Goal: Obtain resource: Download file/media

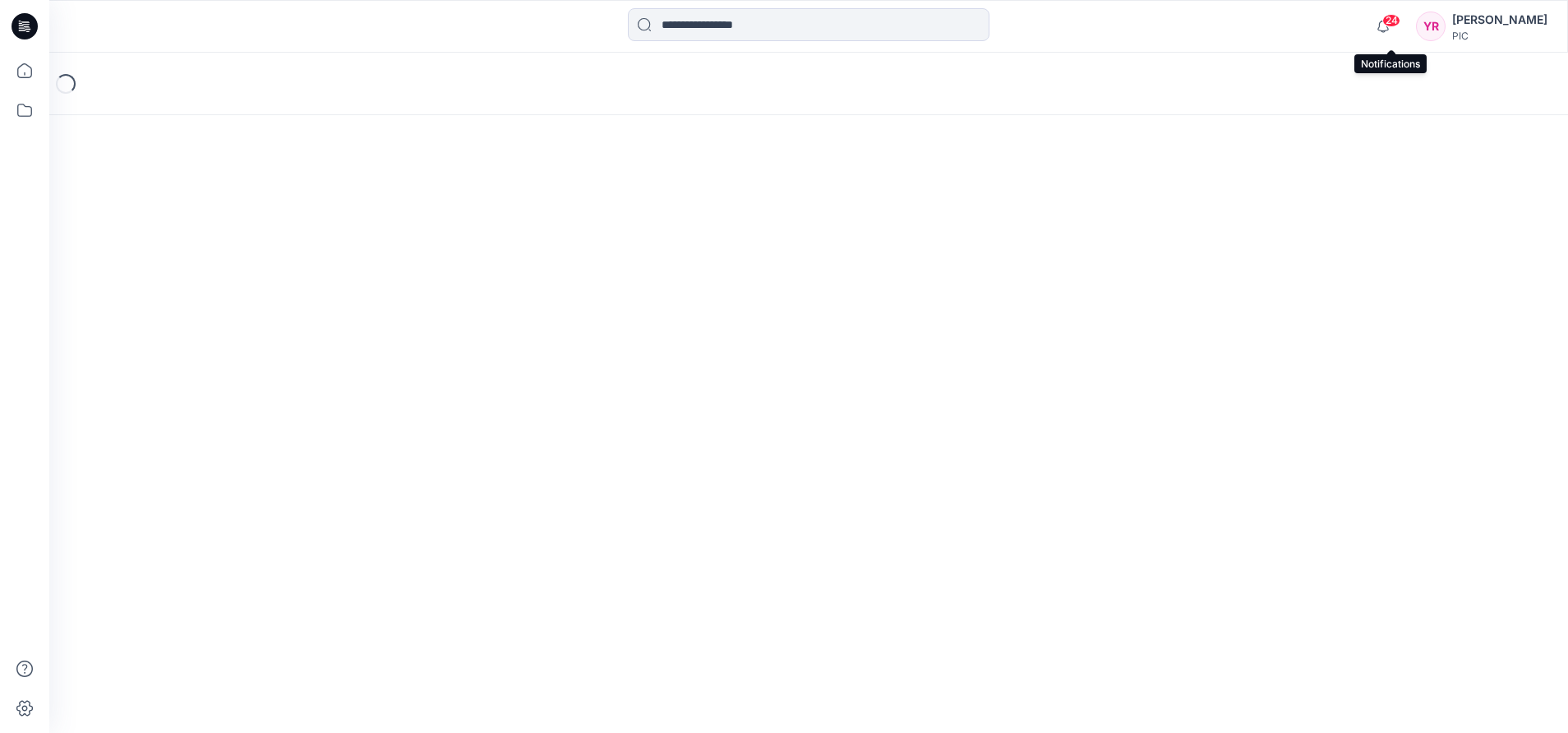
click at [1392, 21] on span "24" at bounding box center [1391, 20] width 18 height 13
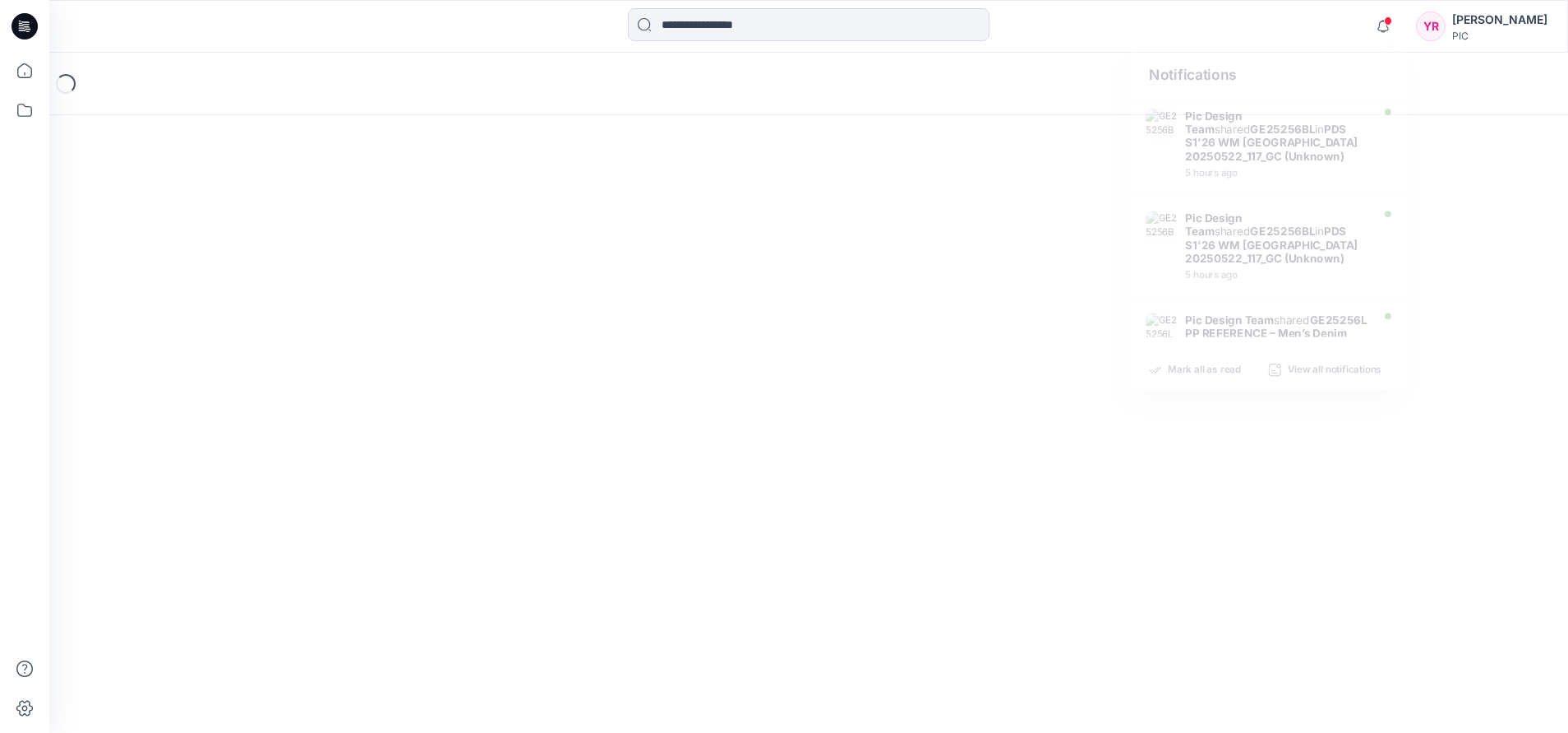
click at [949, 170] on div "Loading..." at bounding box center [808, 392] width 1519 height 680
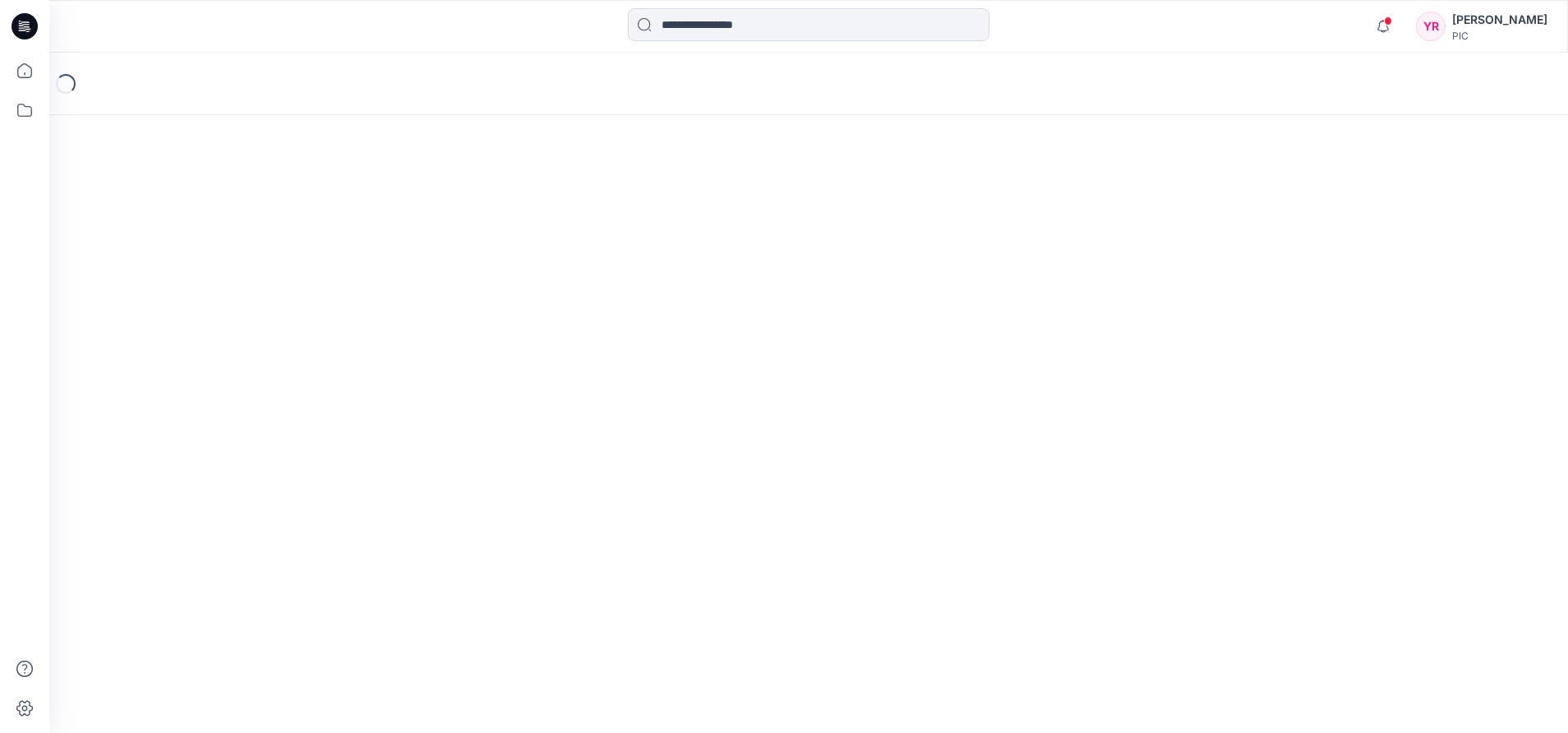
click at [786, 691] on div "Loading..." at bounding box center [808, 392] width 1519 height 680
click at [1446, 27] on div "YR" at bounding box center [1431, 26] width 29 height 29
click at [877, 273] on div "Loading..." at bounding box center [808, 392] width 1519 height 680
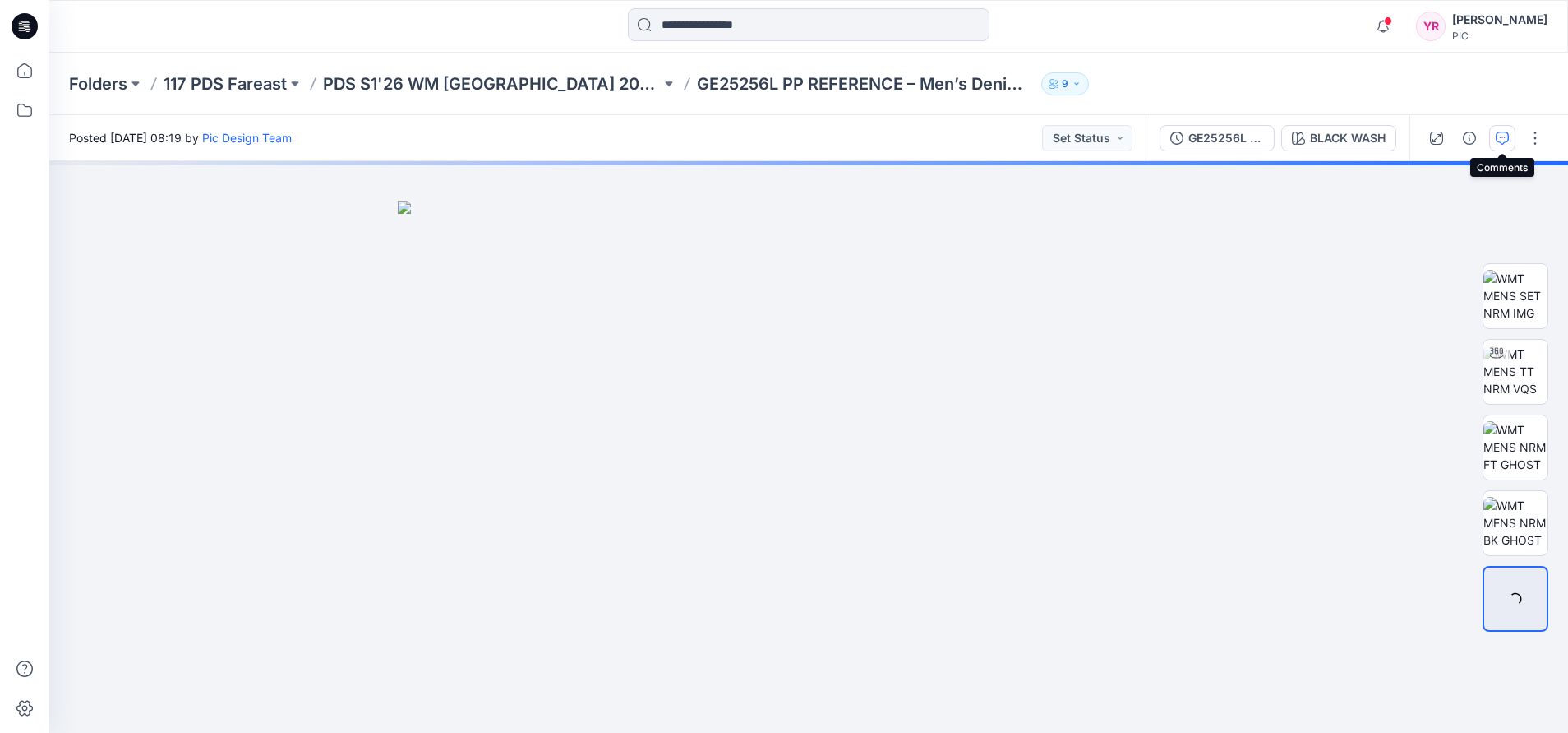
click at [1501, 136] on icon "button" at bounding box center [1501, 137] width 13 height 13
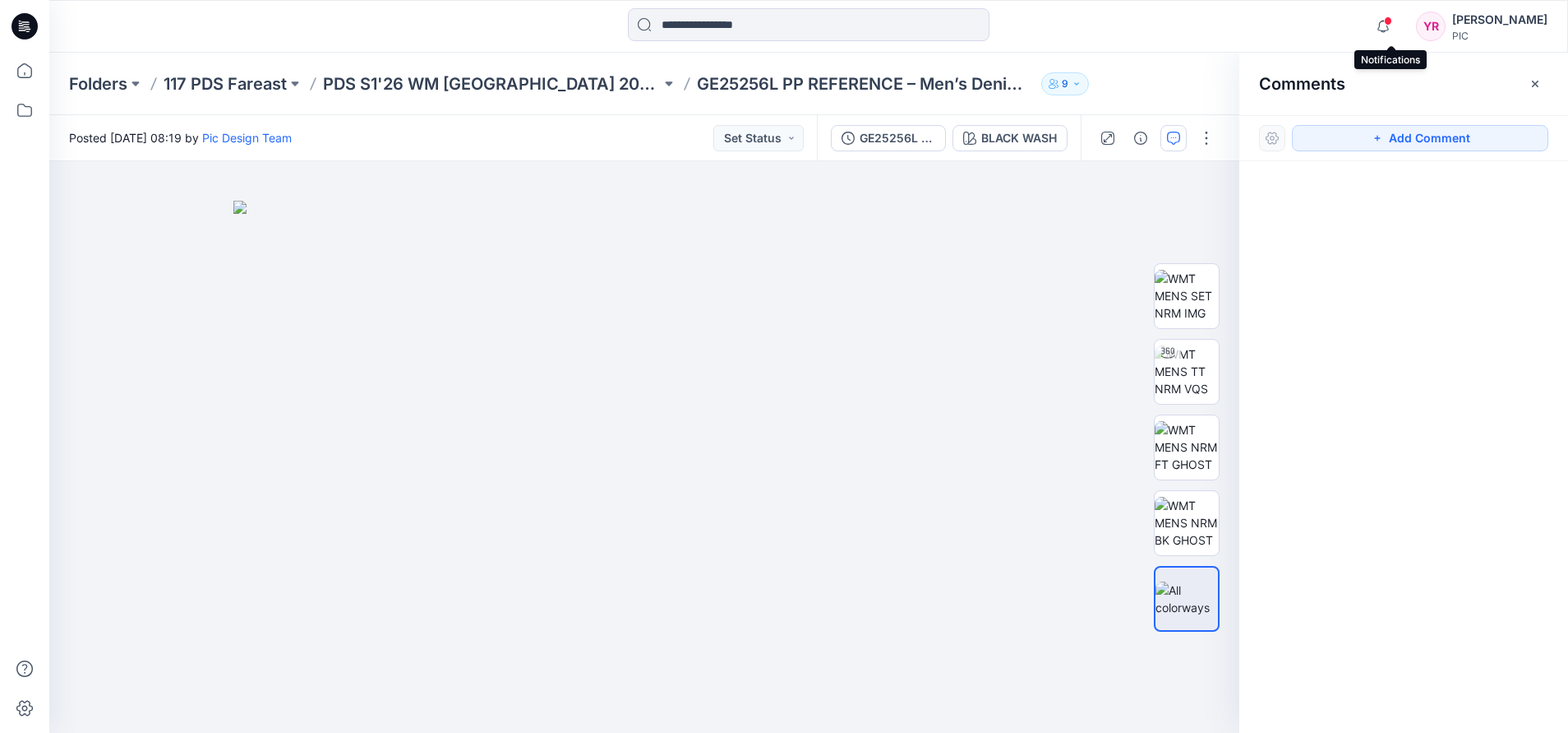
click at [1392, 21] on span at bounding box center [1388, 21] width 8 height 9
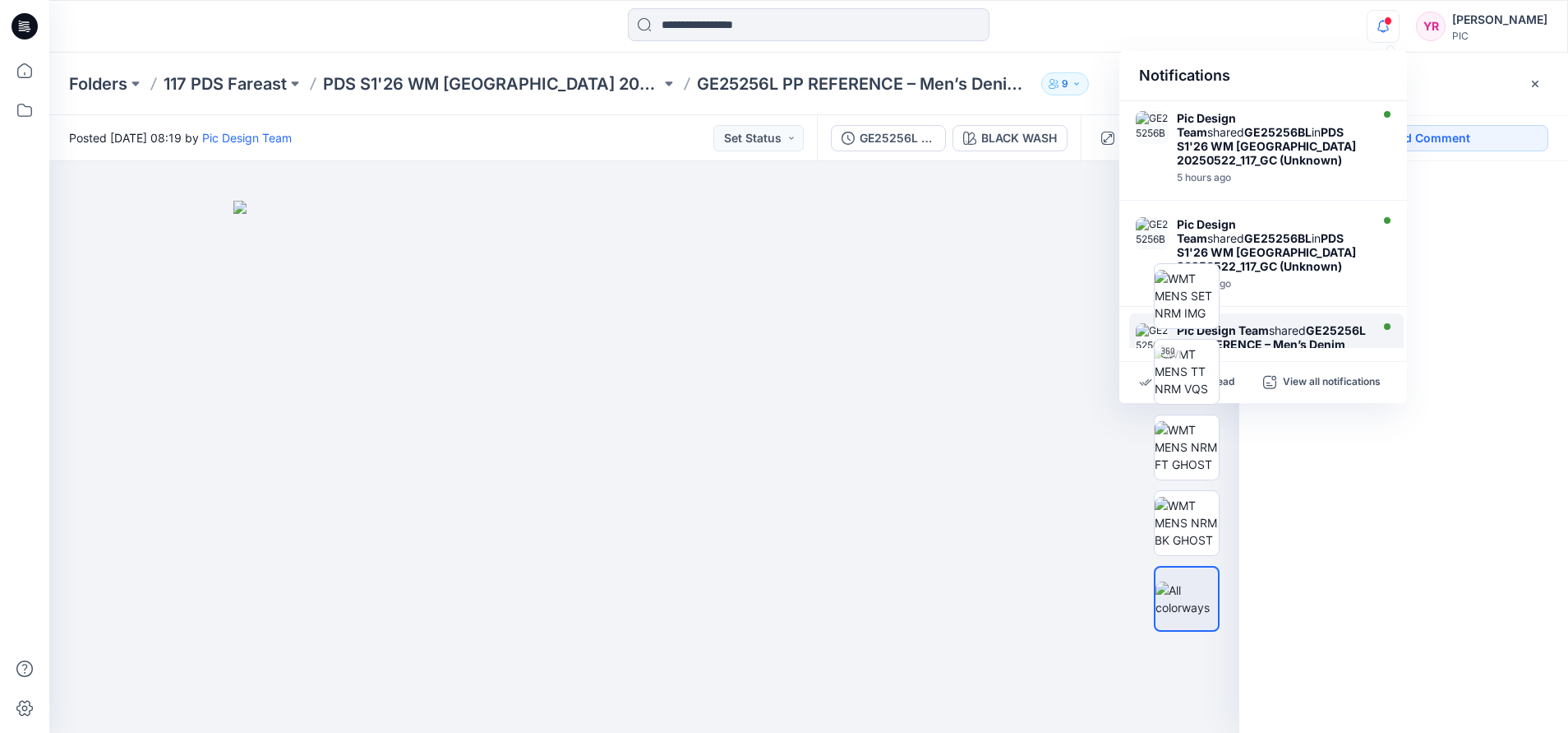
click at [1330, 340] on strong "GE25256L PP REFERENCE – Men’s Denim Jacket" at bounding box center [1271, 344] width 189 height 42
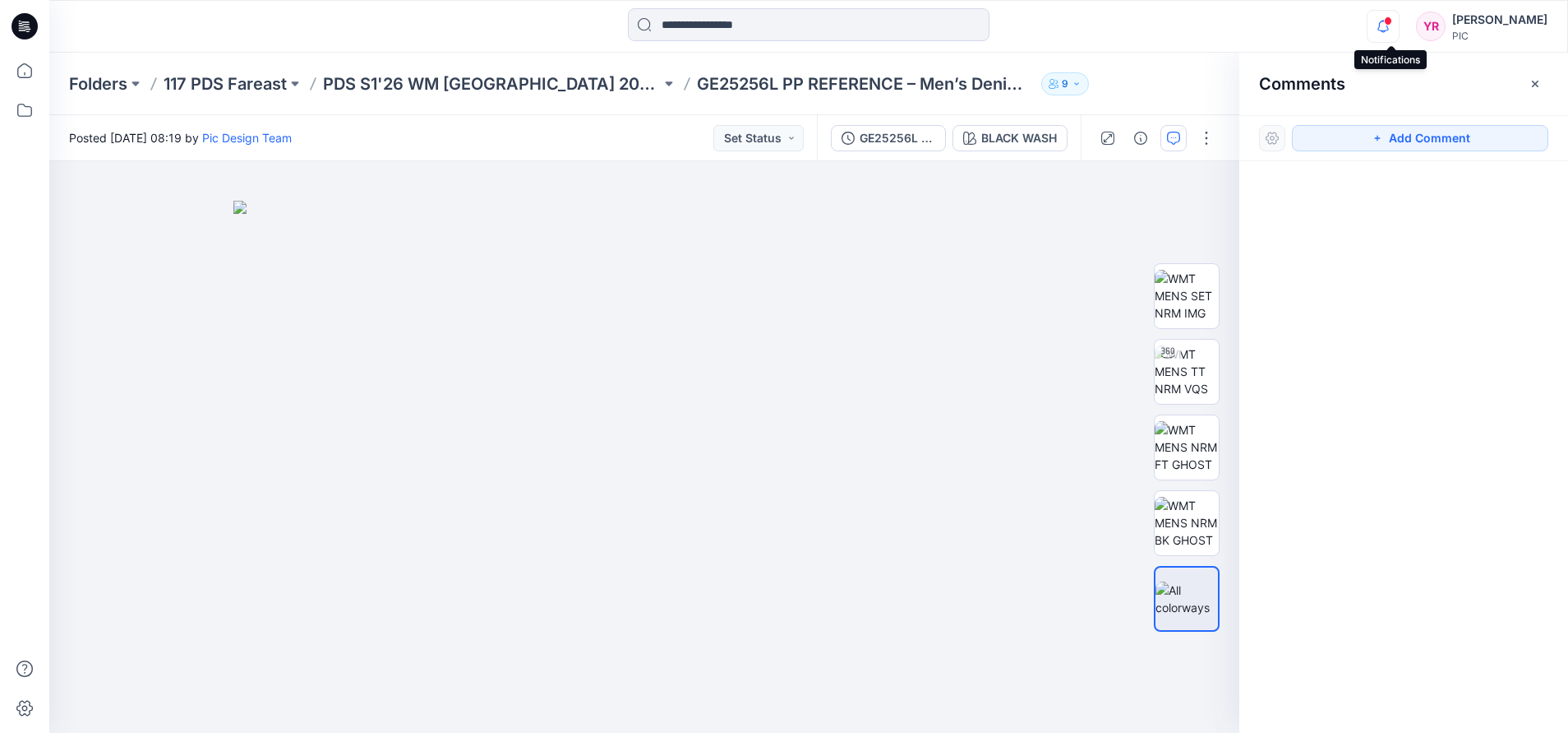
click at [1390, 25] on icon "button" at bounding box center [1383, 26] width 31 height 33
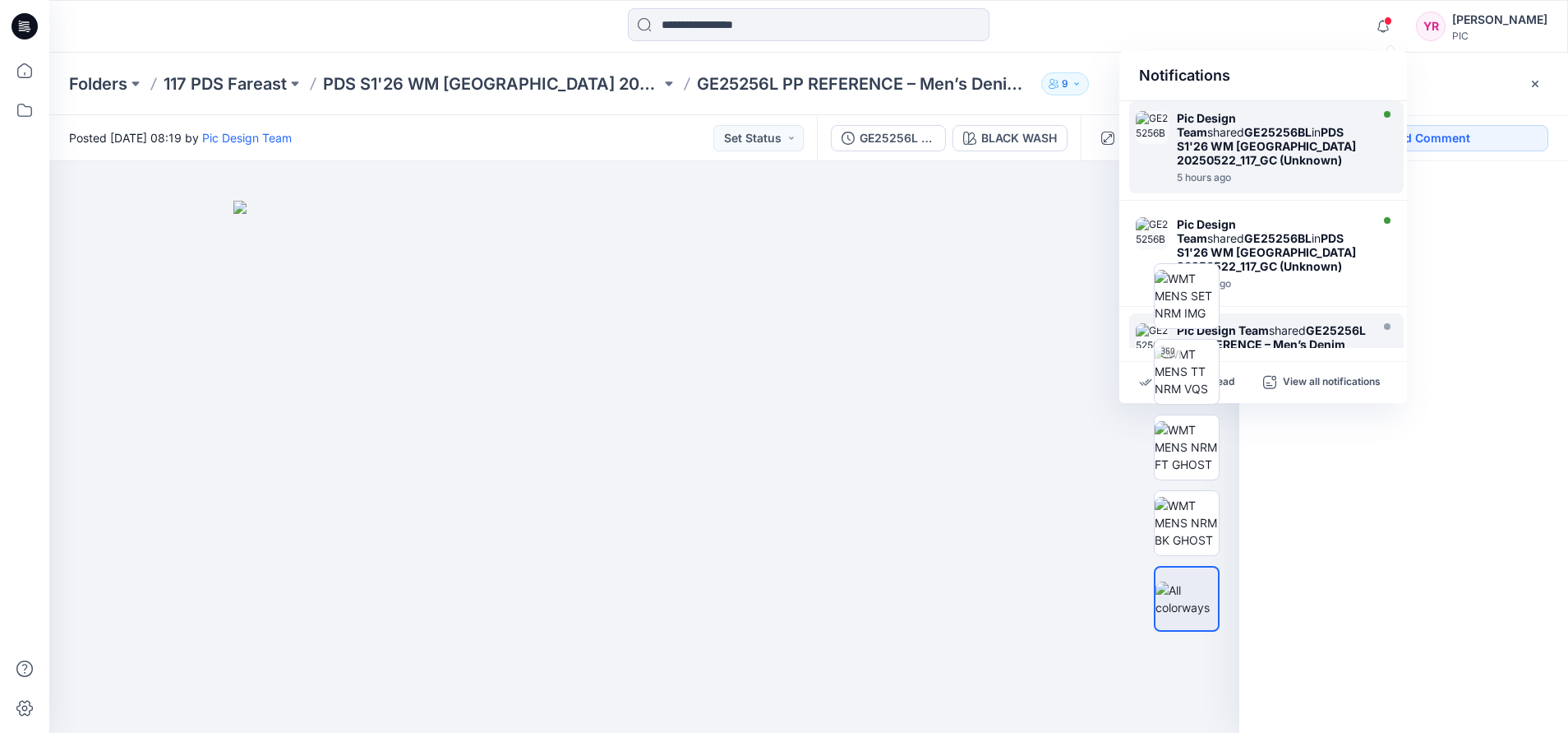
click at [1285, 132] on strong "PDS S1'26 WM USA 20250522_117_GC (Unknown)" at bounding box center [1266, 146] width 179 height 42
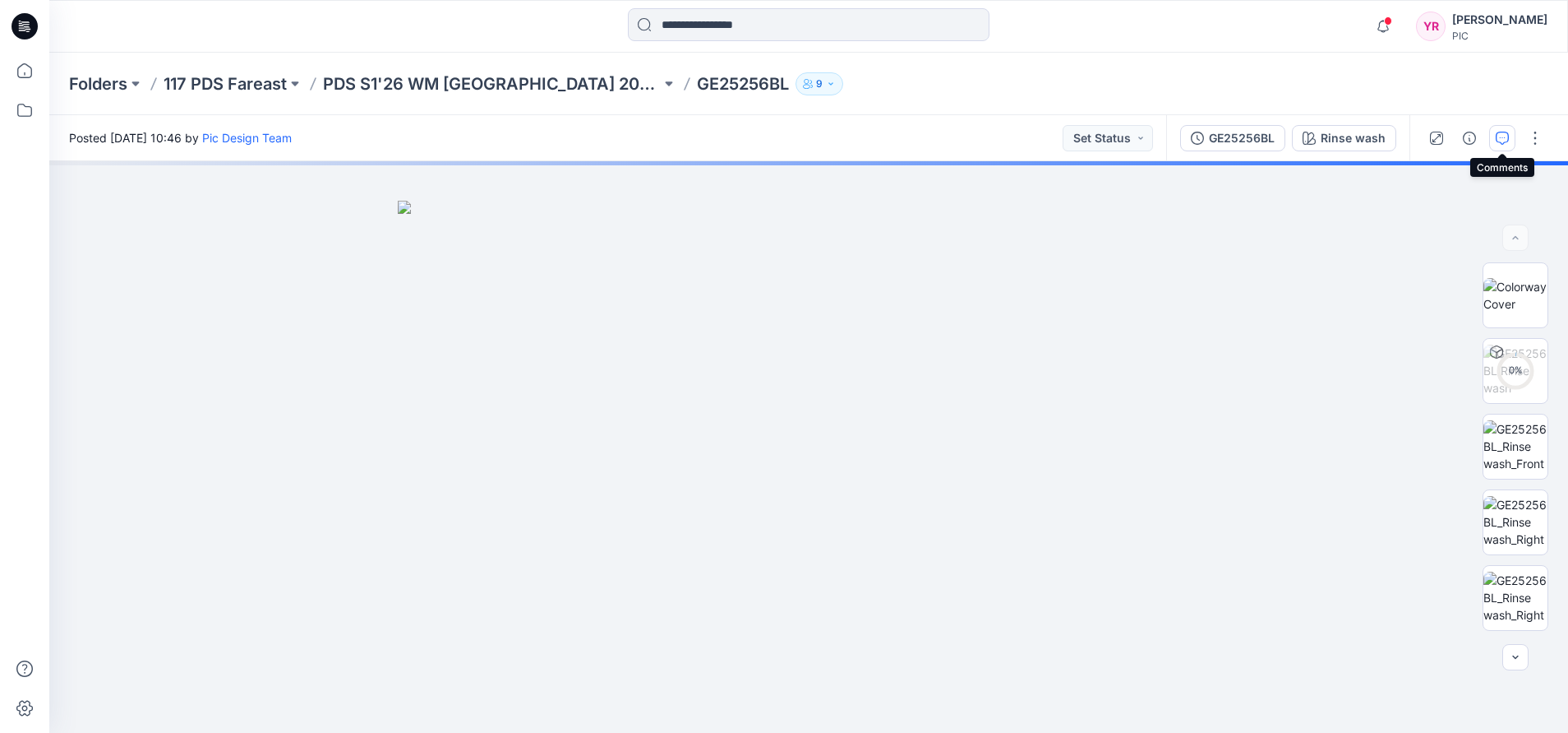
click at [1498, 145] on button "button" at bounding box center [1501, 138] width 26 height 26
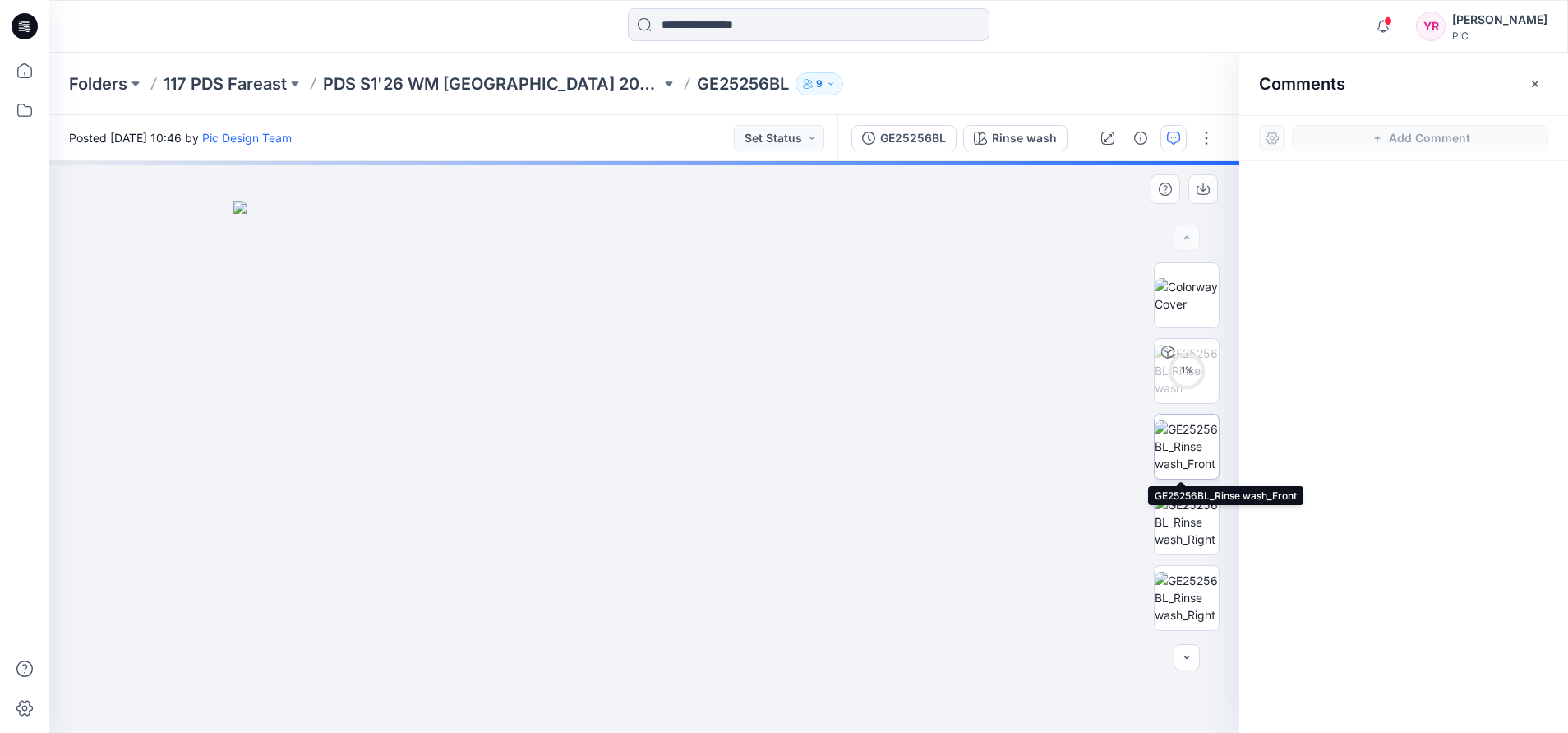
click at [1185, 420] on img at bounding box center [1187, 445] width 65 height 52
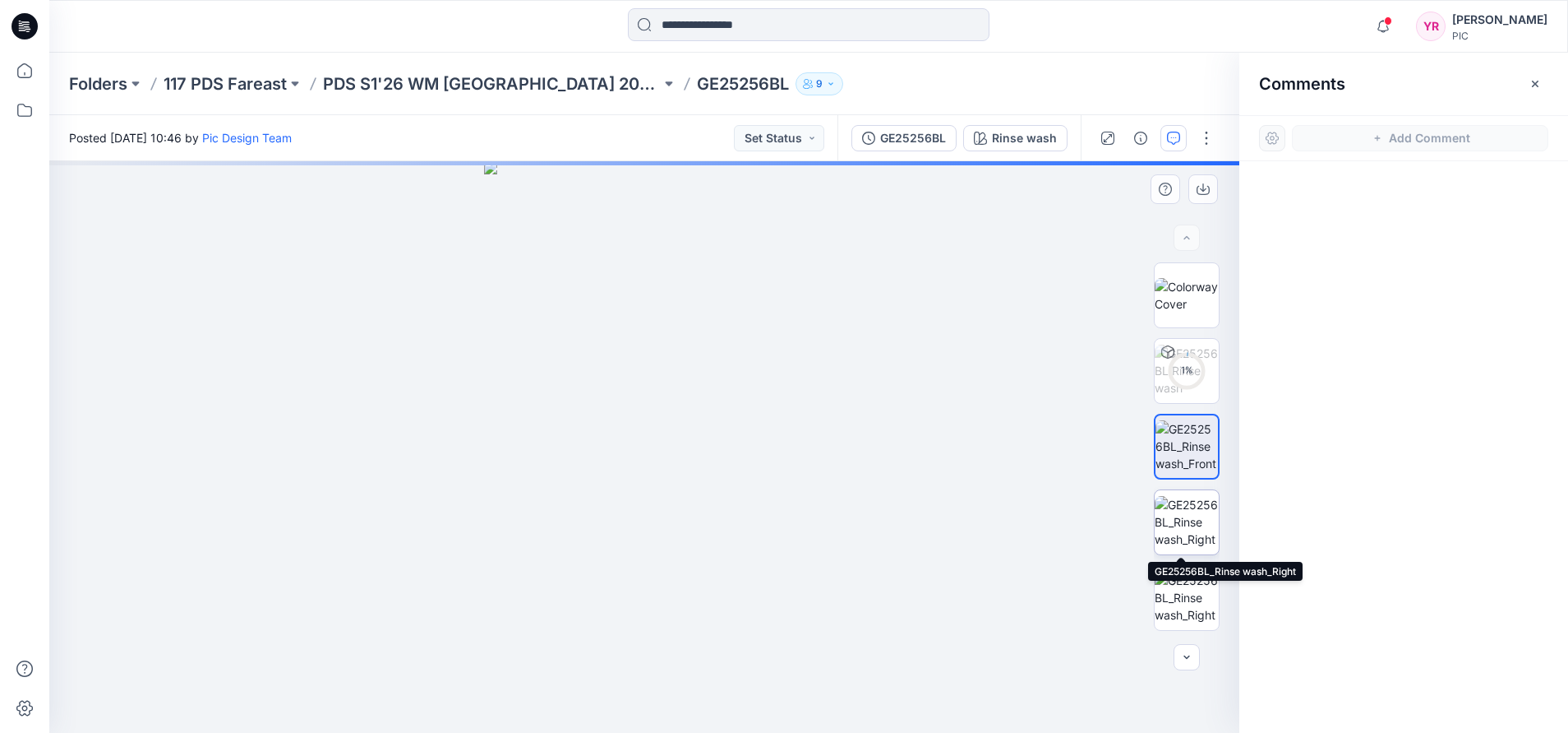
click at [1190, 525] on img at bounding box center [1187, 522] width 65 height 52
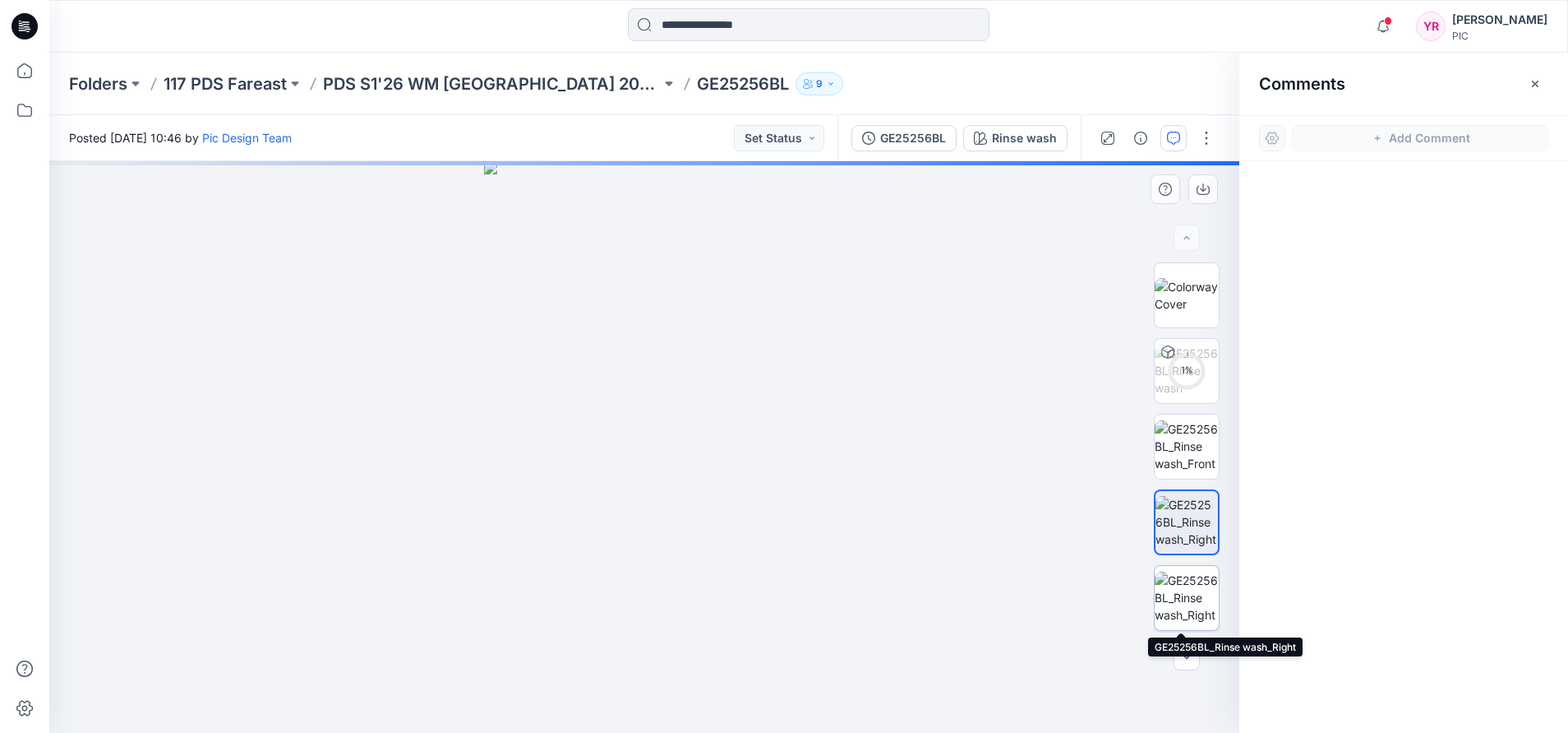
click at [1185, 613] on img at bounding box center [1187, 597] width 65 height 52
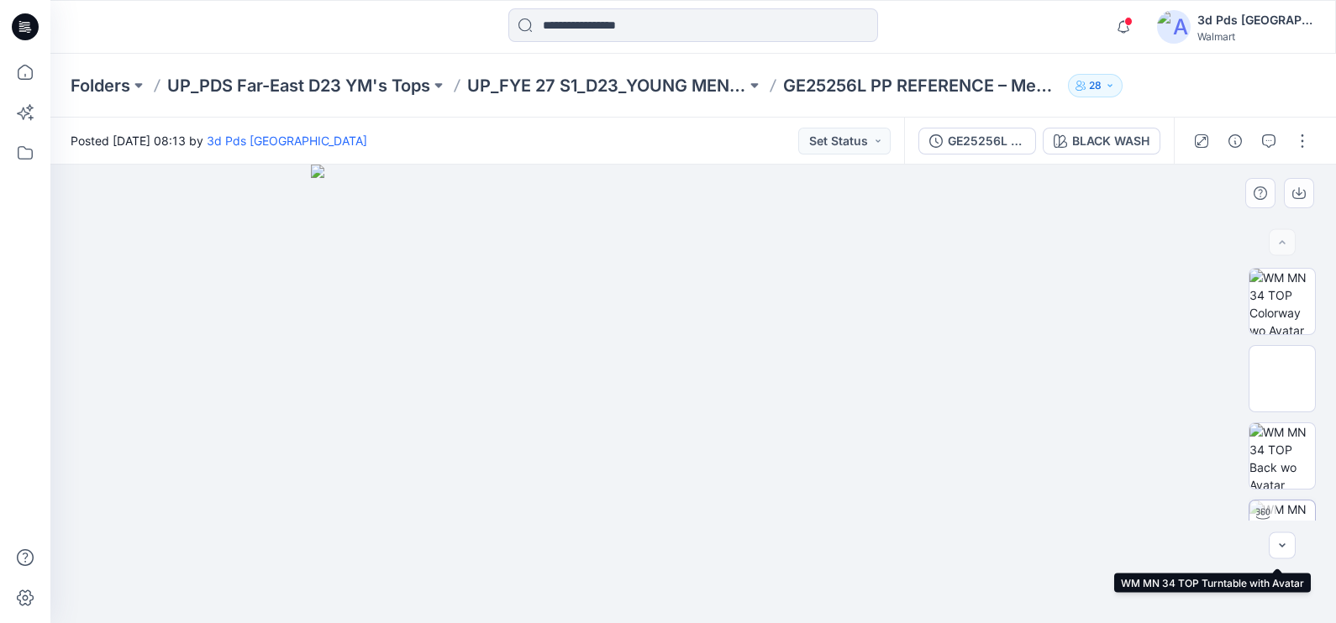
click at [1306, 506] on img at bounding box center [1282, 534] width 66 height 66
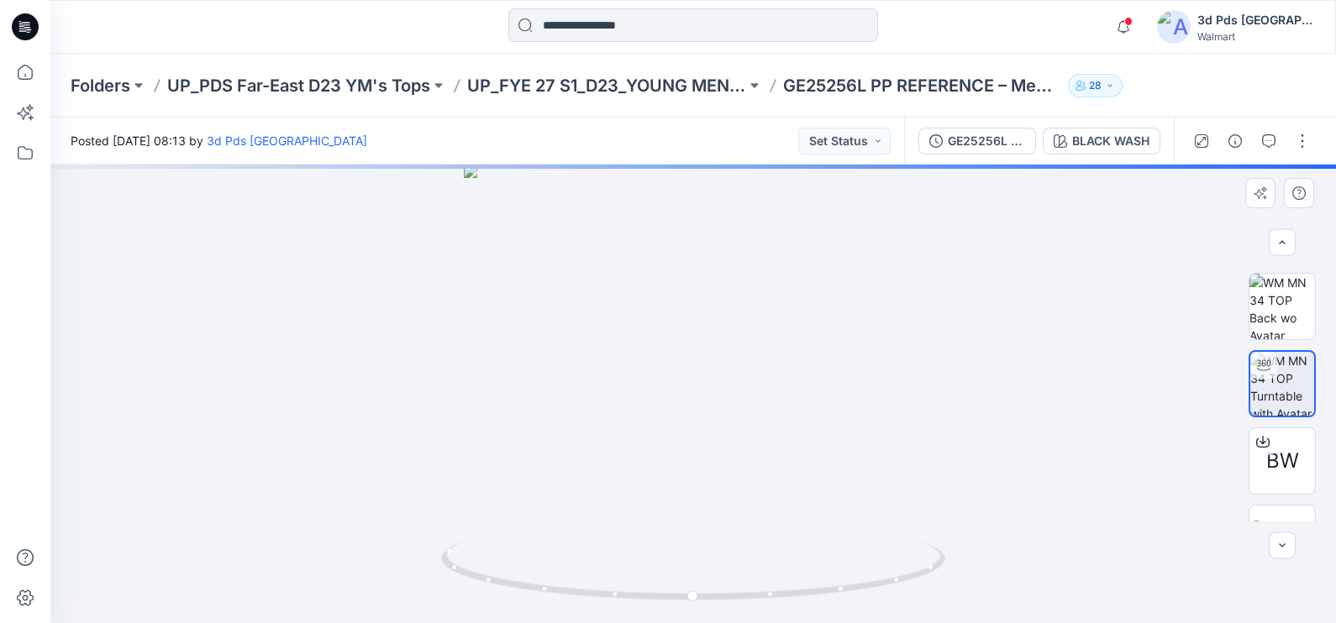
scroll to position [167, 0]
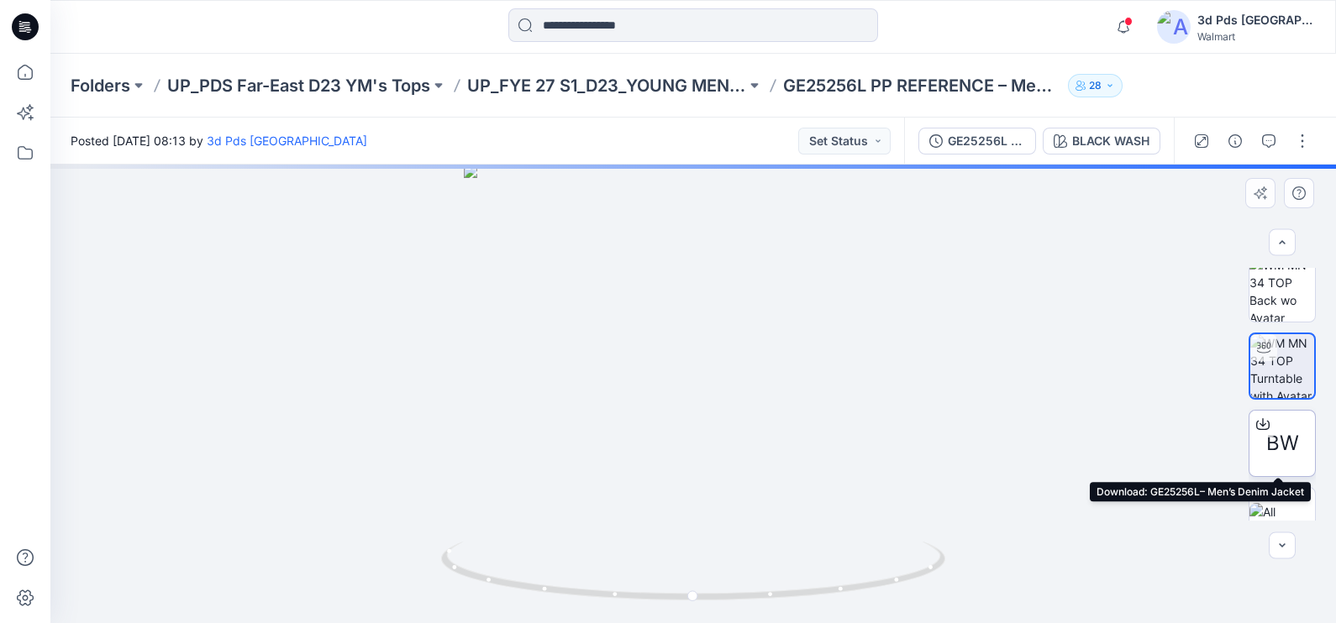
click at [1257, 427] on icon at bounding box center [1262, 424] width 13 height 13
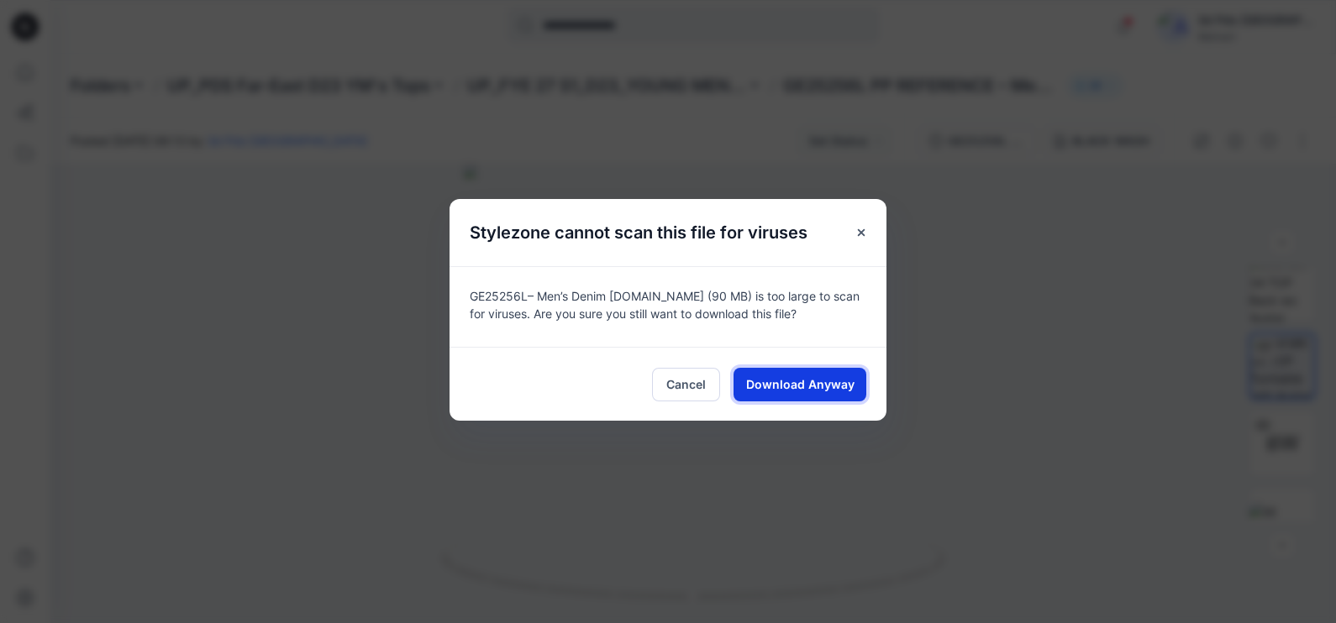
click at [832, 392] on span "Download Anyway" at bounding box center [800, 385] width 108 height 18
